Goal: Task Accomplishment & Management: Use online tool/utility

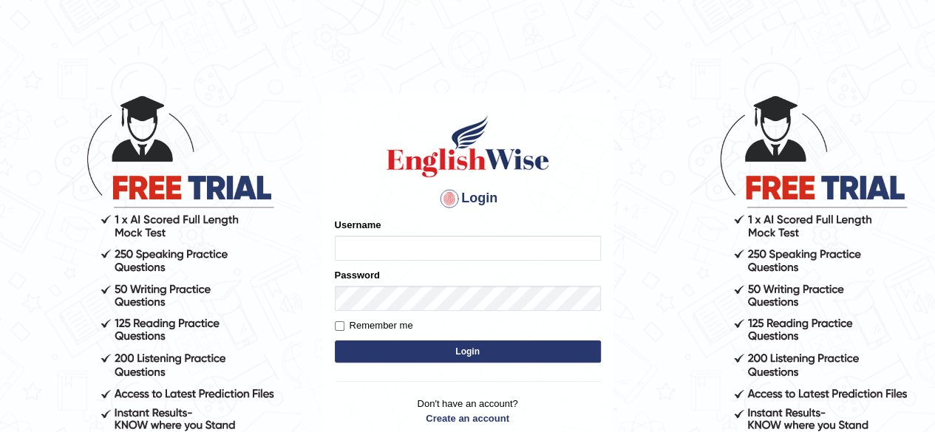
type input "riad83"
click at [449, 345] on button "Login" at bounding box center [468, 352] width 266 height 22
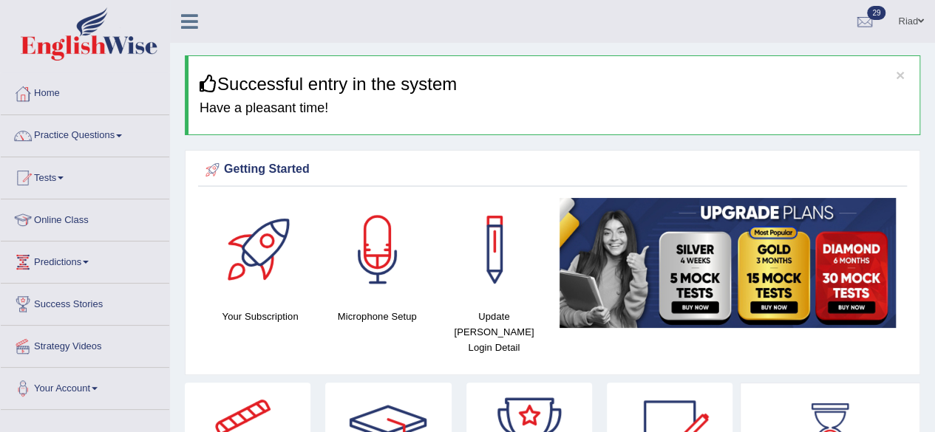
scroll to position [36, 0]
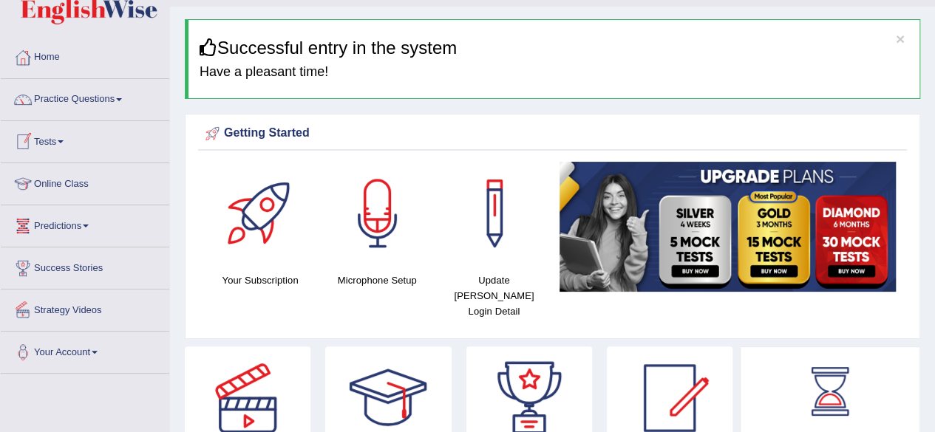
click at [58, 135] on link "Tests" at bounding box center [85, 139] width 168 height 37
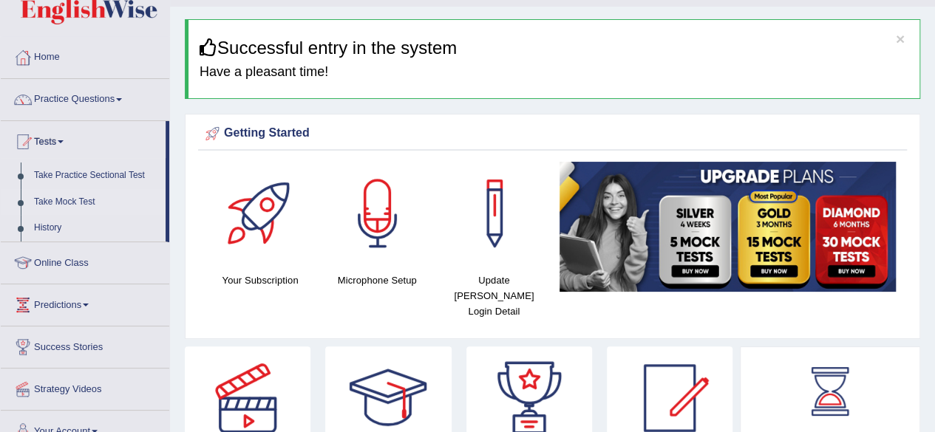
click at [61, 199] on link "Take Mock Test" at bounding box center [96, 202] width 138 height 27
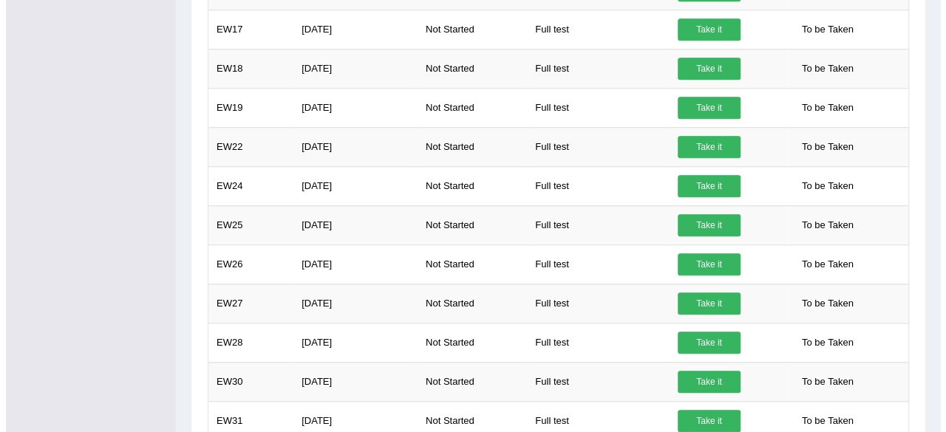
scroll to position [585, 0]
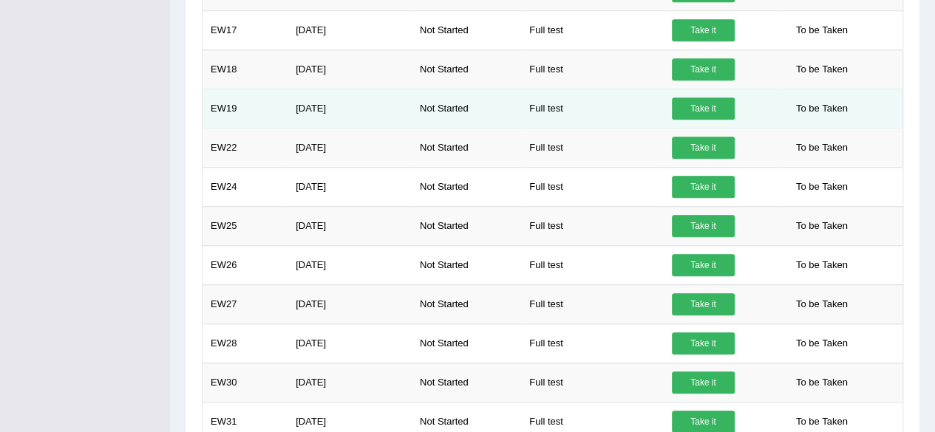
click at [693, 103] on link "Take it" at bounding box center [703, 109] width 63 height 22
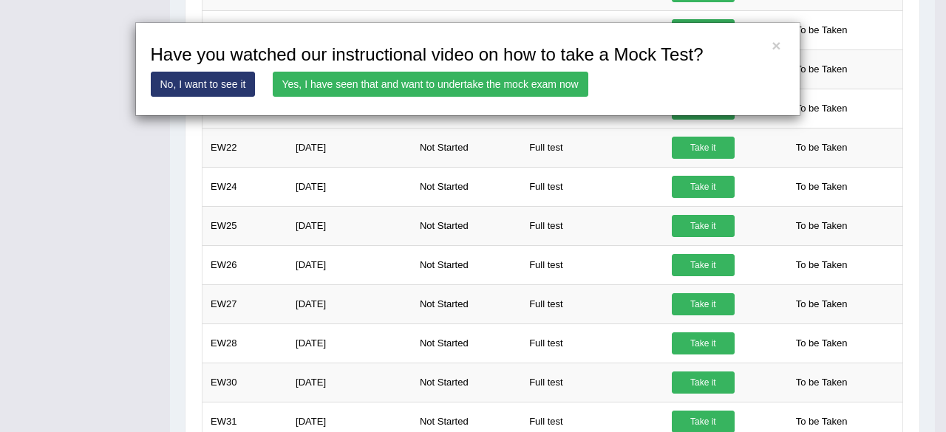
click at [491, 83] on link "Yes, I have seen that and want to undertake the mock exam now" at bounding box center [430, 84] width 315 height 25
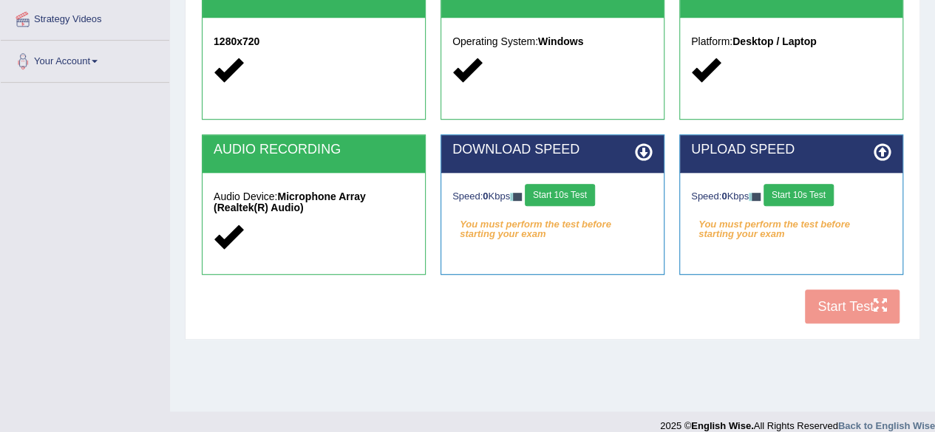
scroll to position [343, 0]
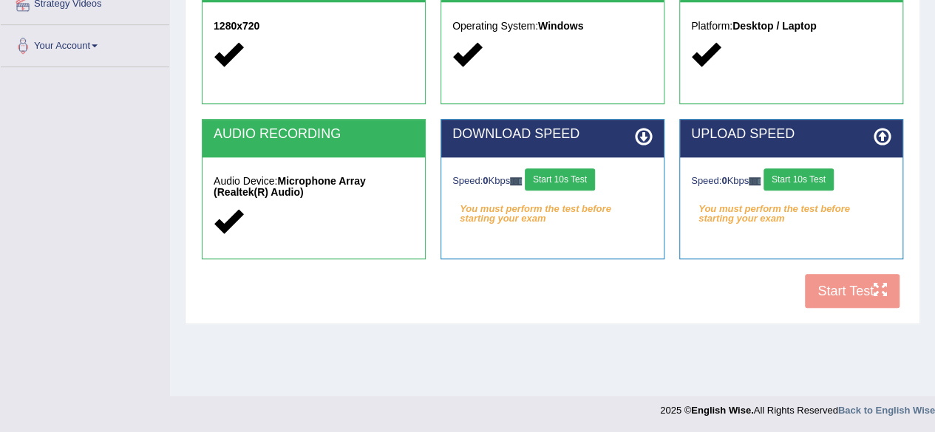
click at [561, 170] on button "Start 10s Test" at bounding box center [560, 179] width 70 height 22
click at [791, 172] on button "Start 10s Test" at bounding box center [798, 179] width 70 height 22
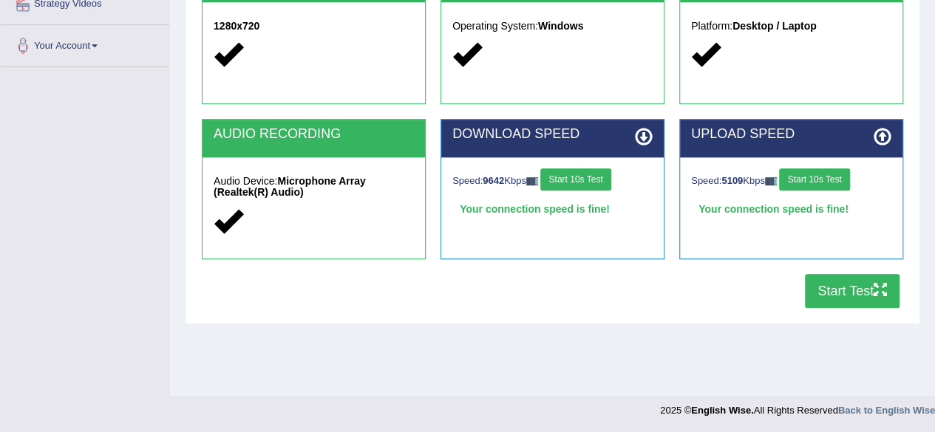
click at [827, 284] on button "Start Test" at bounding box center [852, 291] width 95 height 34
